Goal: Complete application form

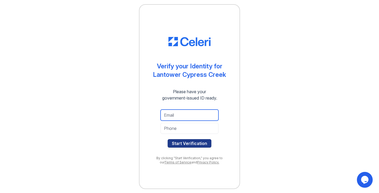
click at [193, 115] on input "email" at bounding box center [190, 114] width 58 height 11
type input "[EMAIL_ADDRESS][DOMAIN_NAME]"
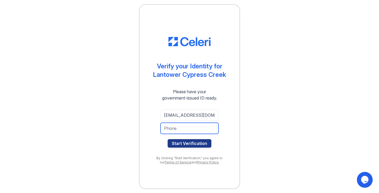
click at [182, 128] on input "tel" at bounding box center [190, 128] width 58 height 11
type input "17743128669"
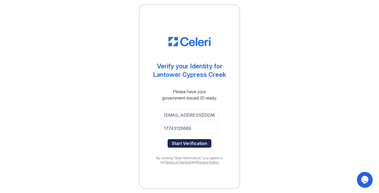
click at [198, 142] on button "Start Verification" at bounding box center [190, 143] width 44 height 8
